Goal: Task Accomplishment & Management: Manage account settings

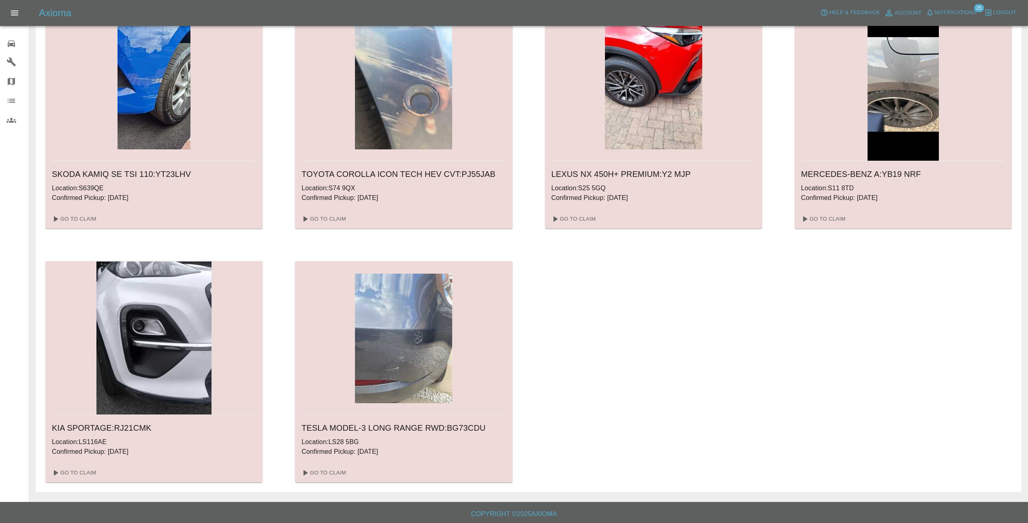
scroll to position [313, 0]
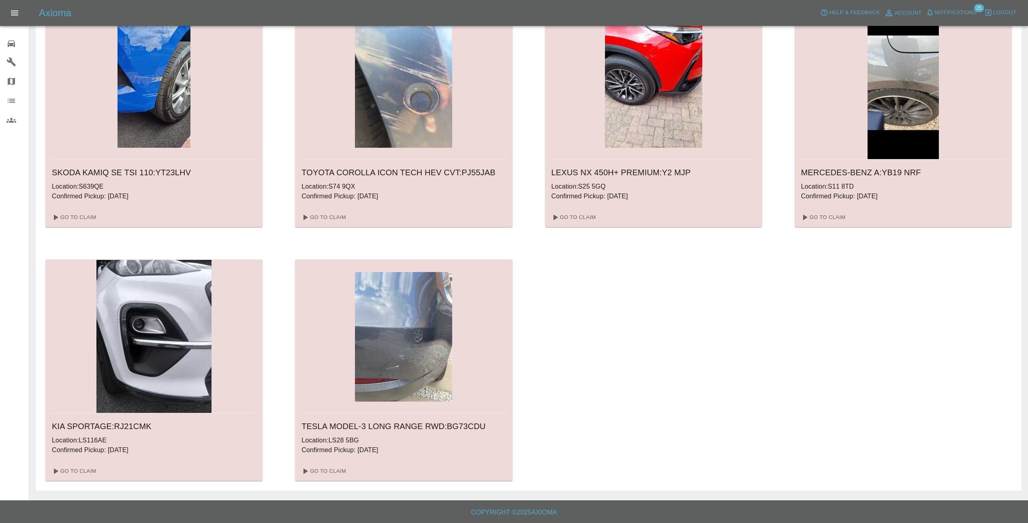
click at [162, 332] on img at bounding box center [153, 337] width 115 height 154
click at [80, 466] on link "Go To Claim" at bounding box center [74, 471] width 50 height 13
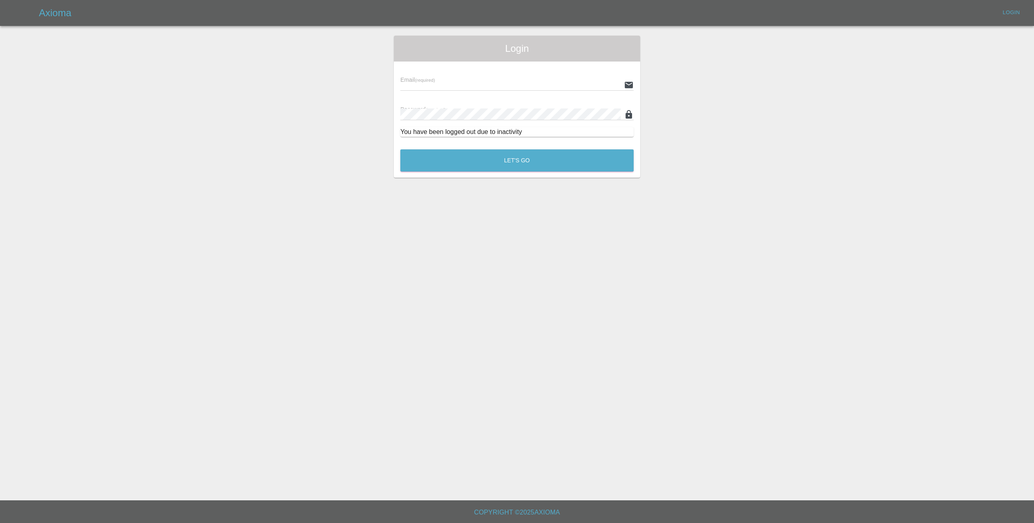
type input "[EMAIL_ADDRESS][DOMAIN_NAME]"
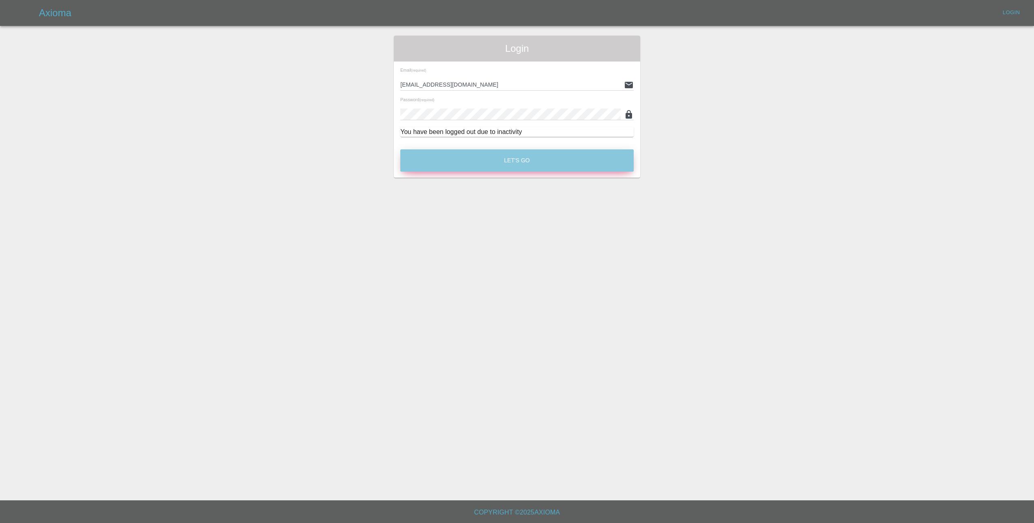
click at [478, 160] on button "Let's Go" at bounding box center [516, 160] width 233 height 22
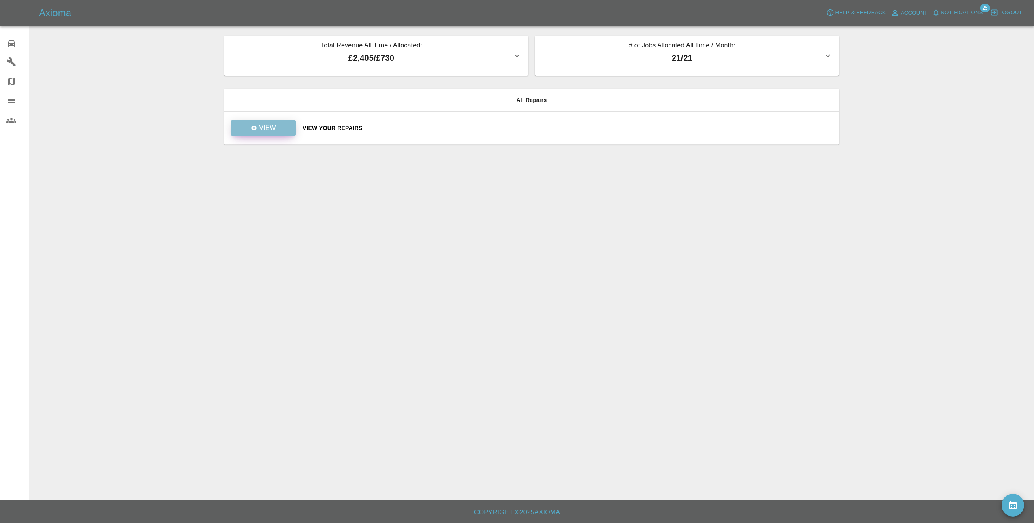
click at [250, 132] on link "View" at bounding box center [263, 127] width 65 height 15
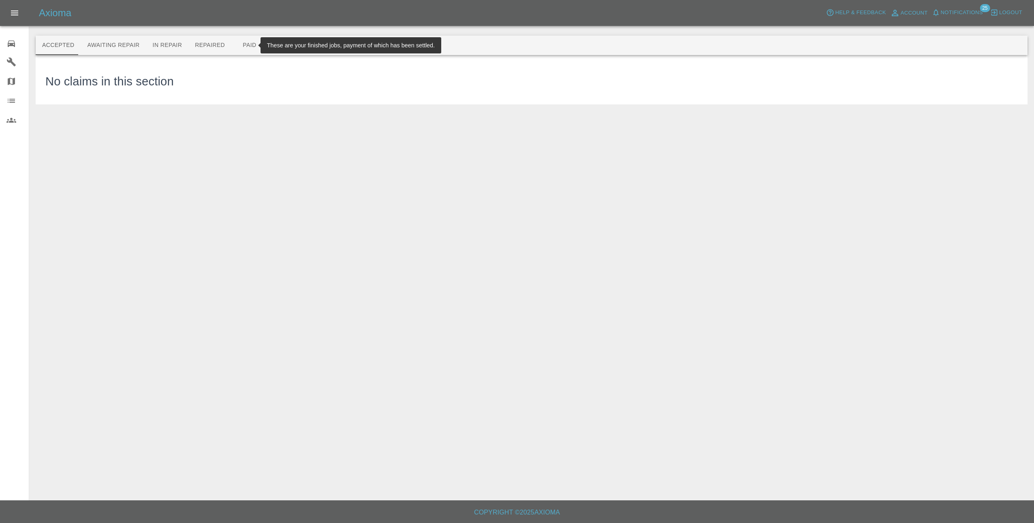
click at [245, 42] on button "Paid" at bounding box center [249, 45] width 36 height 19
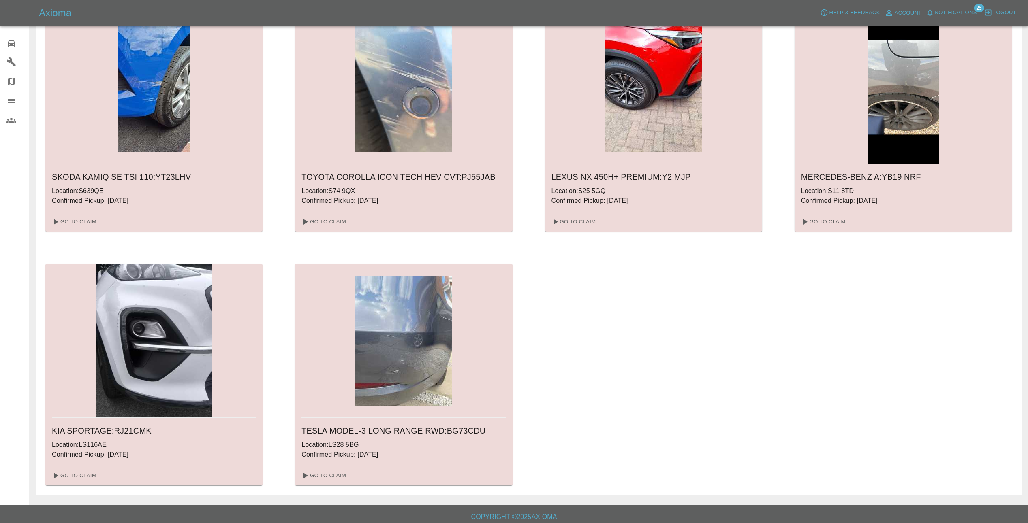
scroll to position [313, 0]
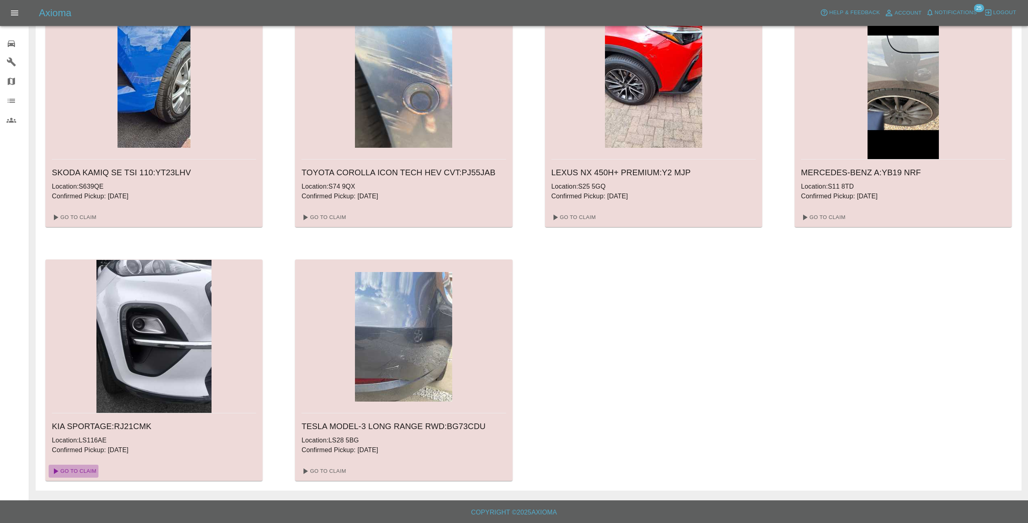
click at [87, 469] on link "Go To Claim" at bounding box center [74, 471] width 50 height 13
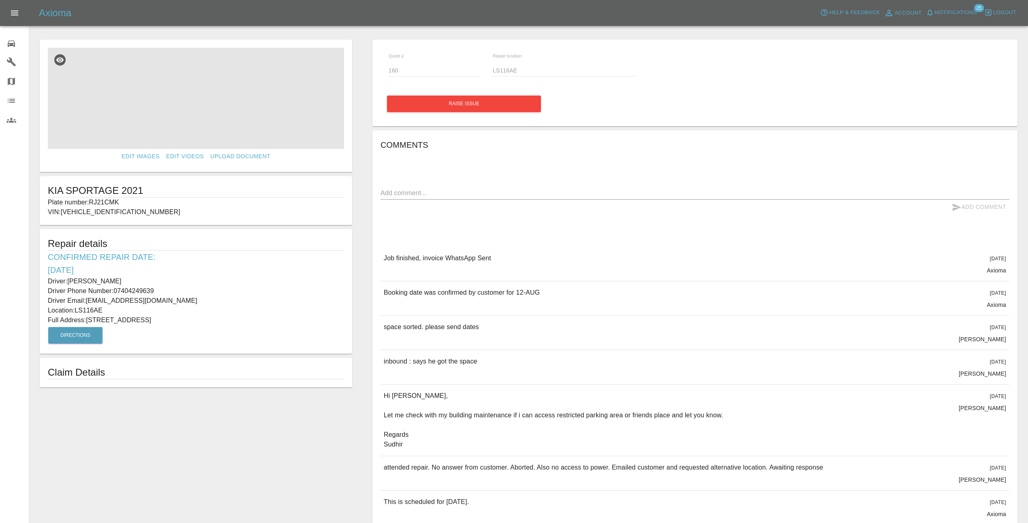
click at [188, 121] on img at bounding box center [196, 98] width 296 height 101
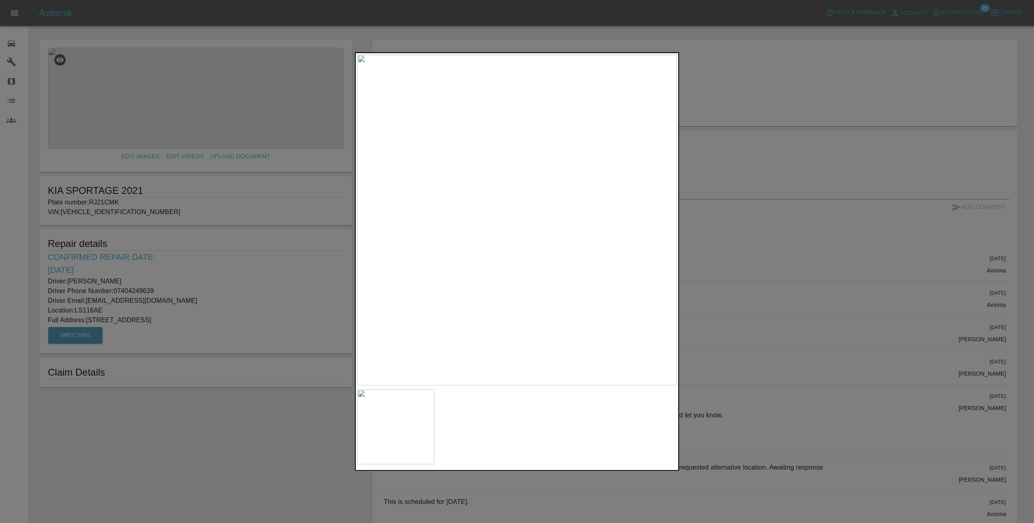
click at [610, 264] on img at bounding box center [516, 220] width 319 height 331
click at [729, 279] on div at bounding box center [517, 261] width 1034 height 523
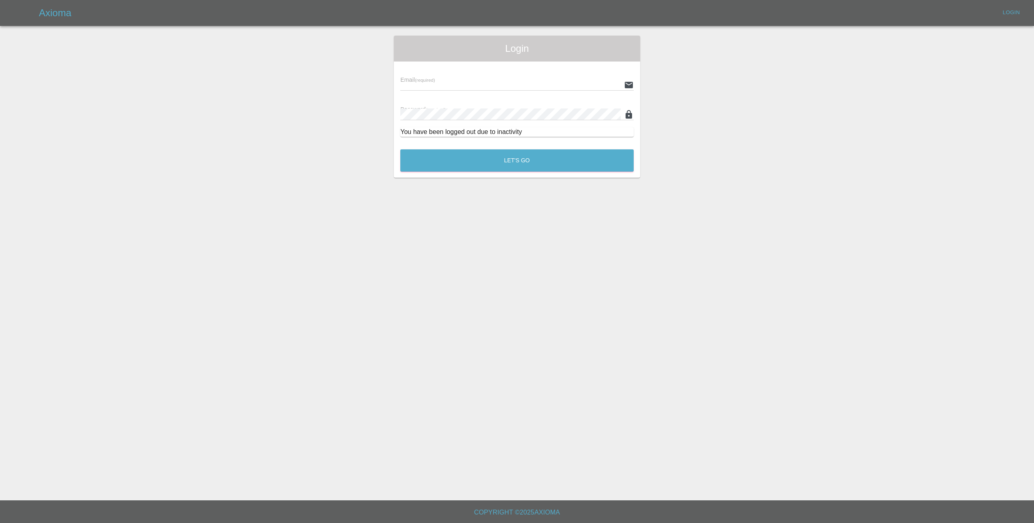
type input "[EMAIL_ADDRESS][DOMAIN_NAME]"
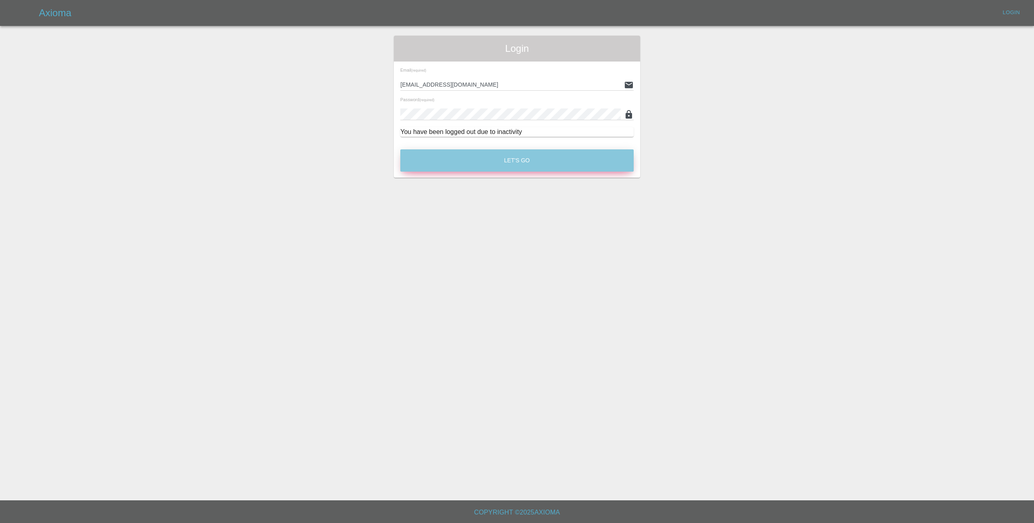
click at [551, 170] on button "Let's Go" at bounding box center [516, 160] width 233 height 22
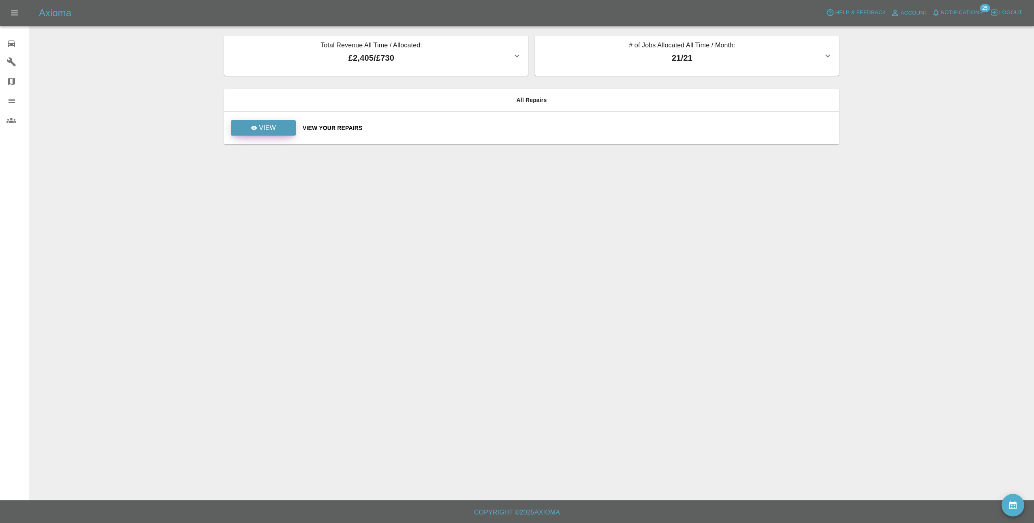
click at [284, 129] on link "View" at bounding box center [263, 127] width 65 height 15
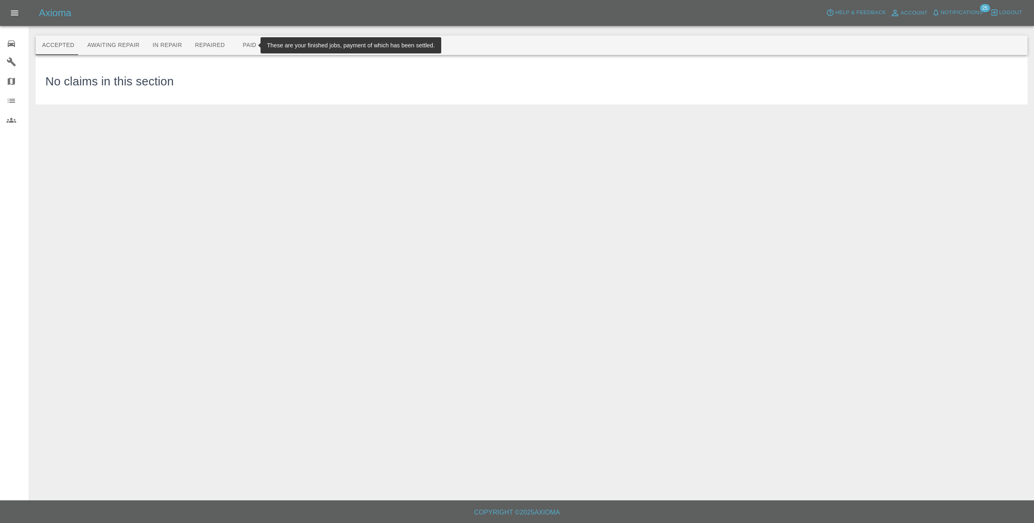
click at [247, 46] on button "Paid" at bounding box center [249, 45] width 36 height 19
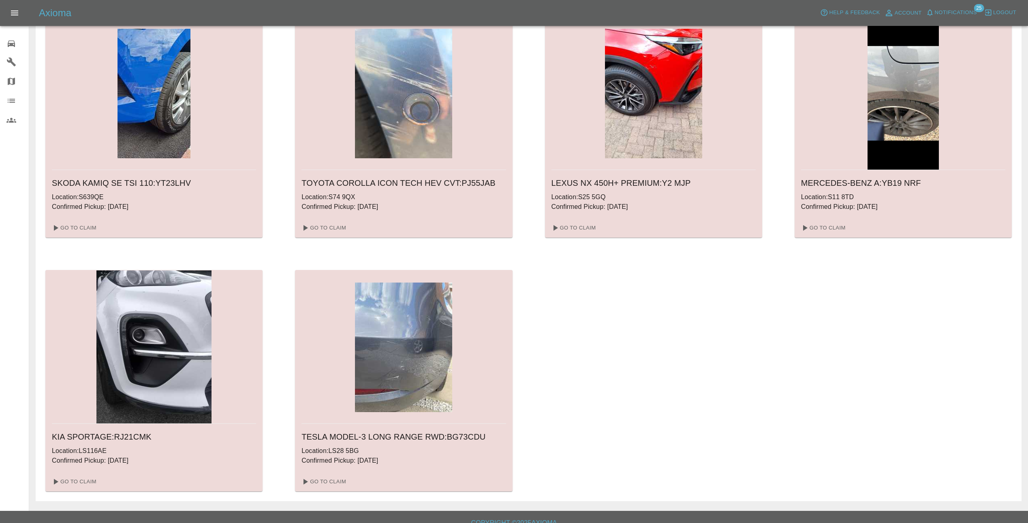
scroll to position [313, 0]
